Goal: Navigation & Orientation: Find specific page/section

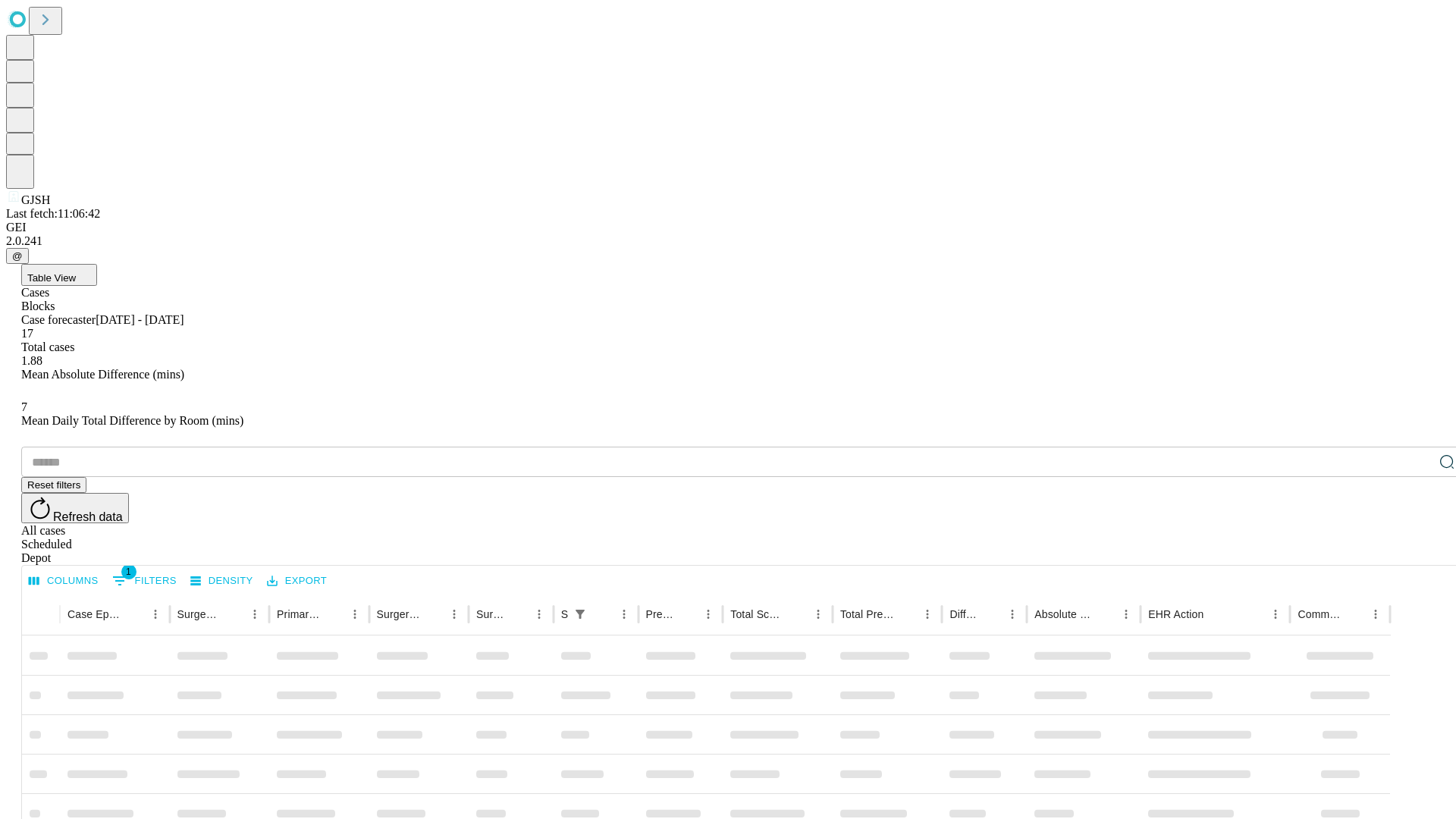
click at [1416, 551] on div "Depot" at bounding box center [742, 558] width 1443 height 14
